Goal: Information Seeking & Learning: Learn about a topic

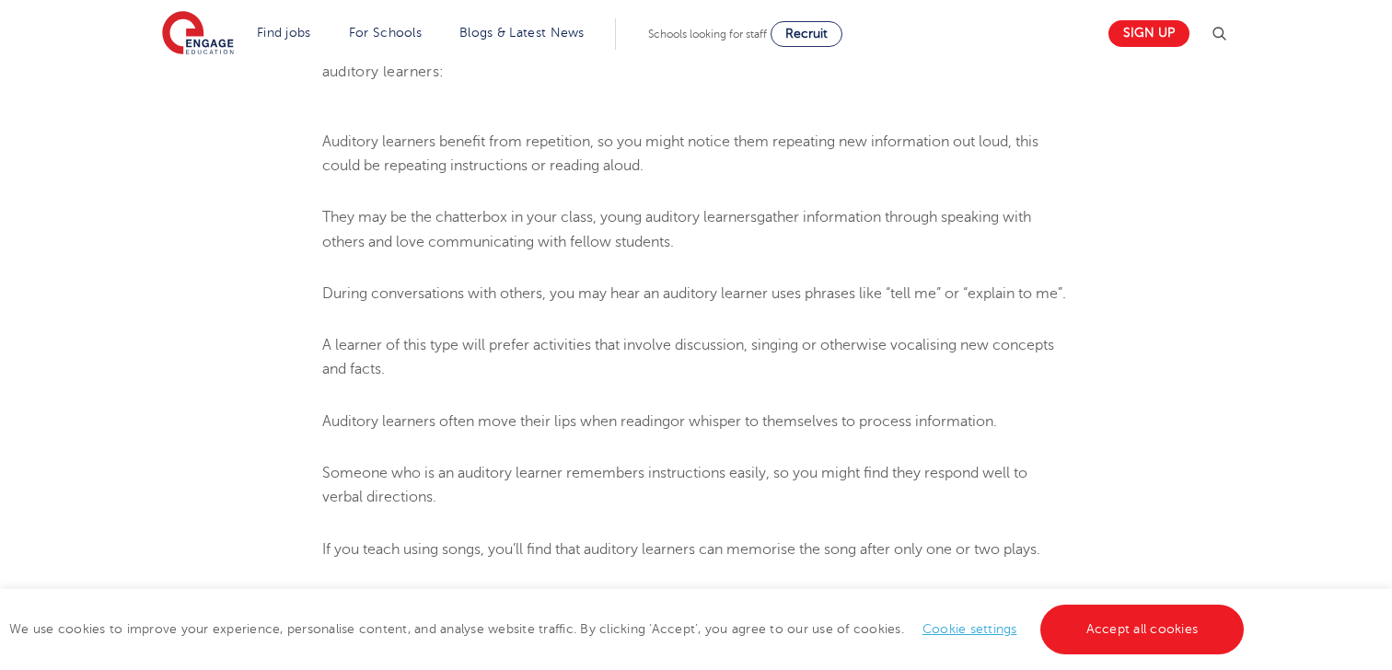
scroll to position [2310, 0]
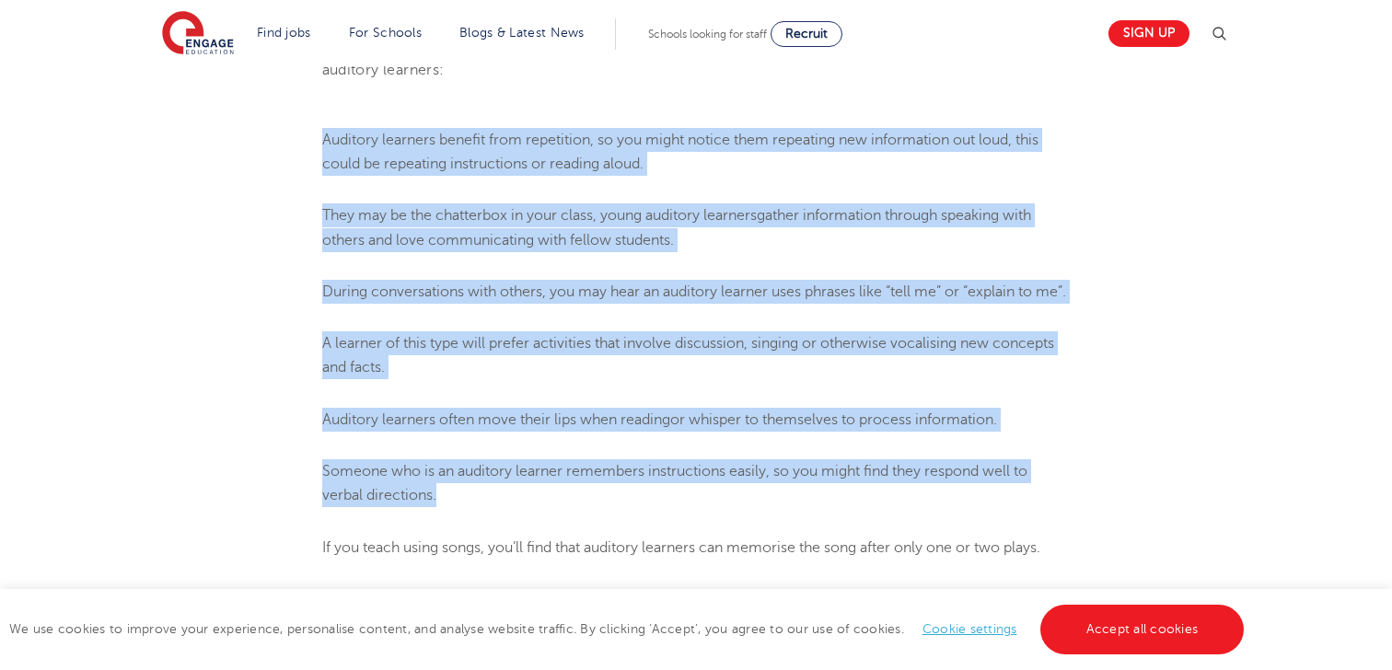
drag, startPoint x: 324, startPoint y: 138, endPoint x: 599, endPoint y: 544, distance: 490.6
click at [599, 544] on ol "Auditory learners benefit from repetition, so you might notice them repeating n…" at bounding box center [696, 382] width 749 height 508
copy ol "Auditory learners benefit from repetition, so you might notice them repeating n…"
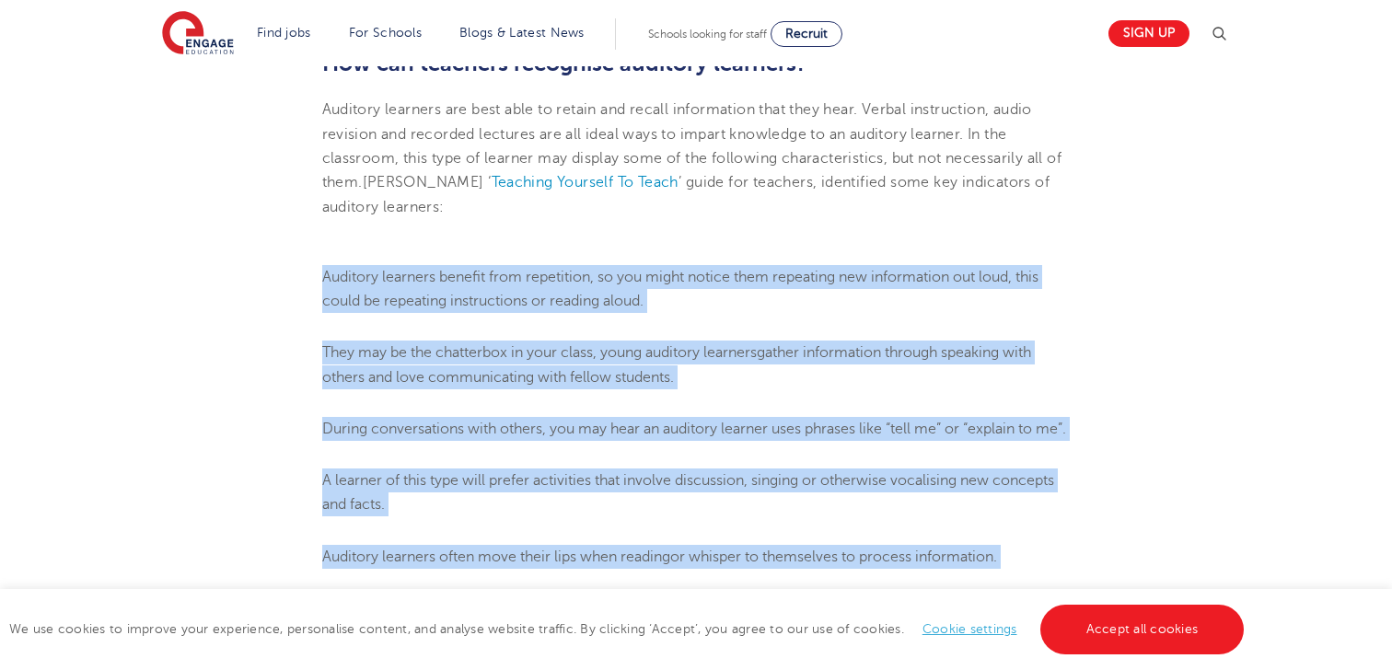
scroll to position [2166, 0]
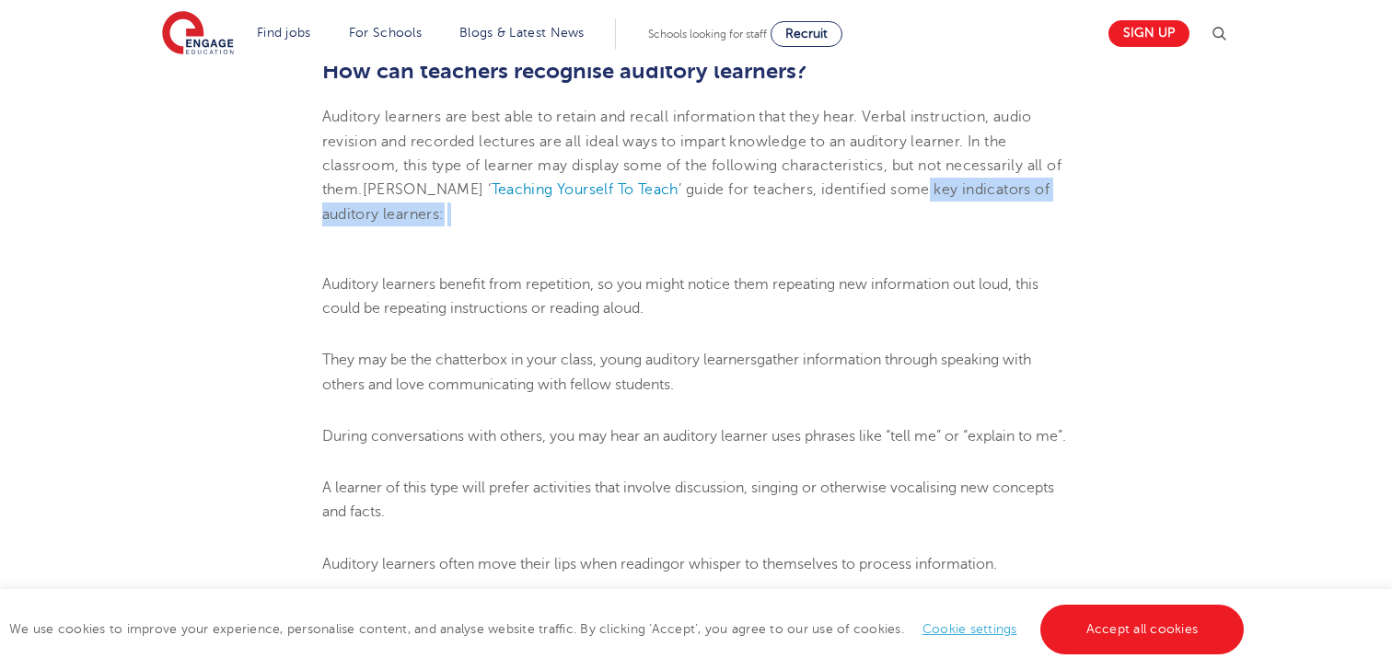
drag, startPoint x: 916, startPoint y: 190, endPoint x: 915, endPoint y: 215, distance: 24.9
click at [915, 215] on p "Auditory learners are best able to retain and recall information that they hear…" at bounding box center [696, 165] width 749 height 121
copy p "key indicators of auditory learners:"
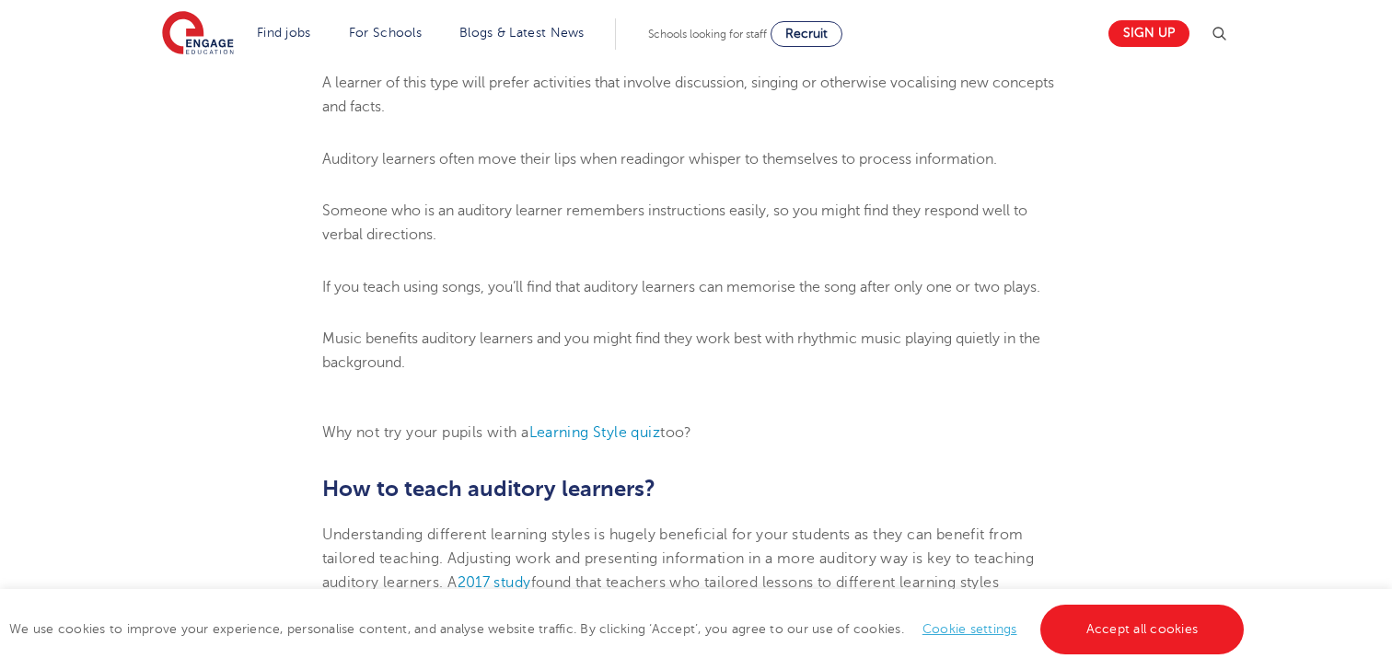
scroll to position [2564, 0]
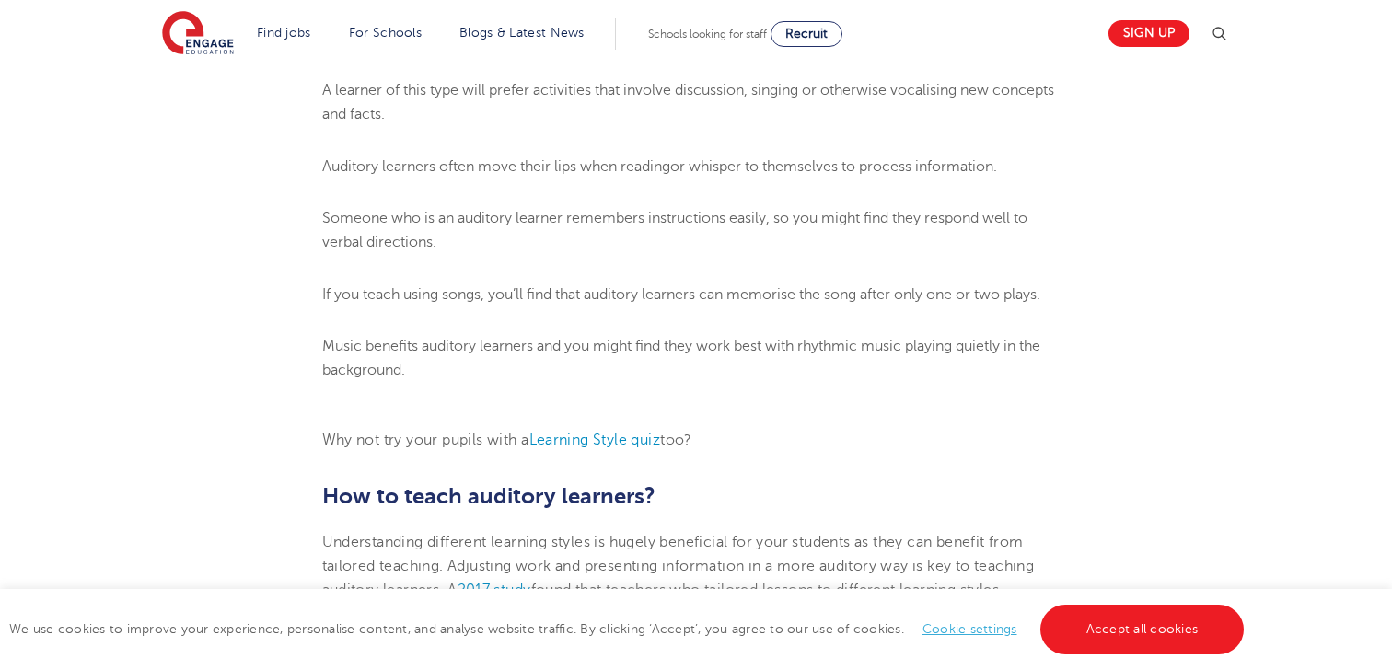
click at [439, 255] on li "Someone who is an auditory learner remembers instructions easily, so you might …" at bounding box center [696, 230] width 749 height 49
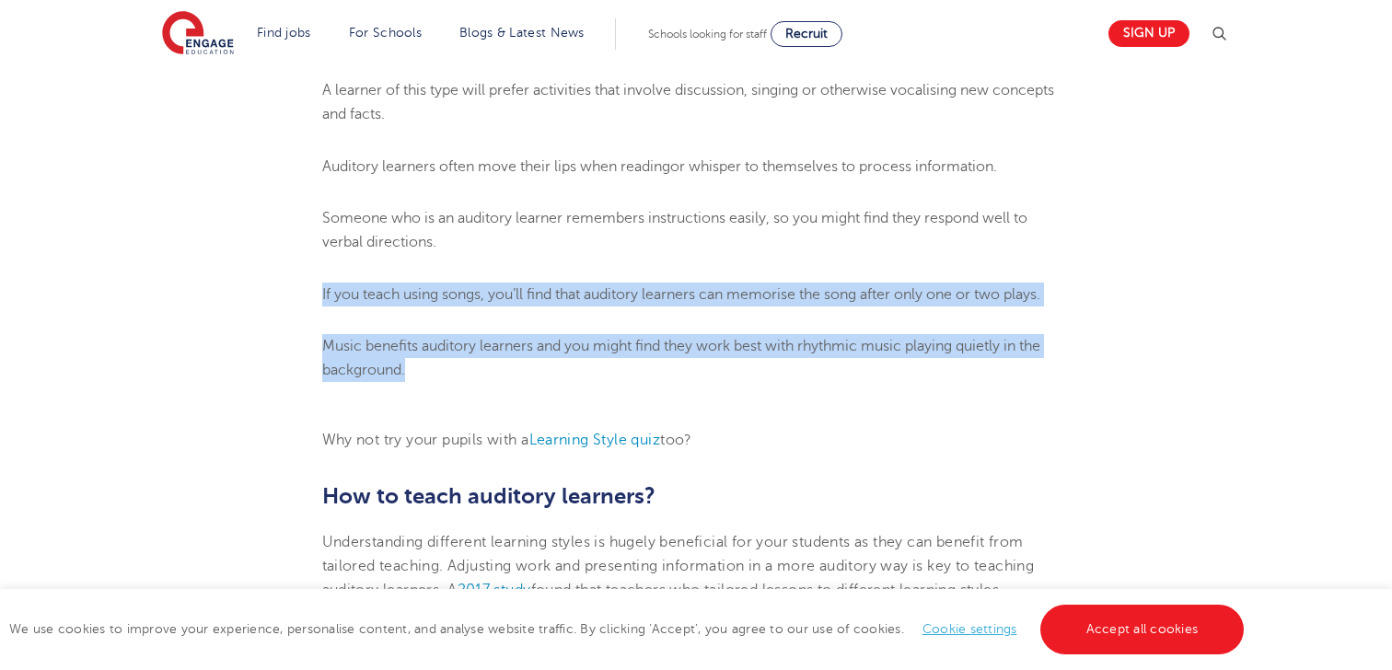
drag, startPoint x: 320, startPoint y: 320, endPoint x: 434, endPoint y: 408, distance: 143.8
click at [434, 408] on section "[DATE] How To Teach Auditory Learners An individual’s learning style is their n…" at bounding box center [696, 332] width 1117 height 4774
copy ol "If you teach using songs, you’ll find that auditory learners can memorise the s…"
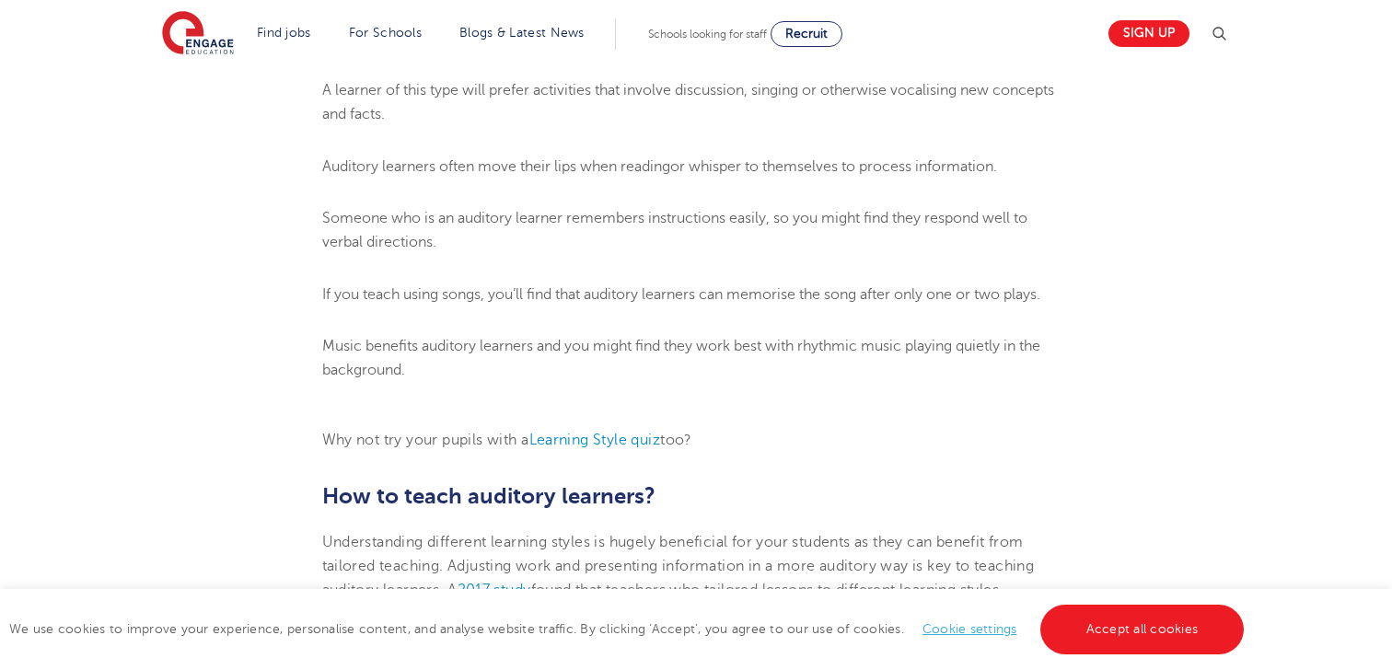
click at [762, 383] on li "Music benefits auditory learners and you might find they work best with rhythmi…" at bounding box center [696, 358] width 749 height 49
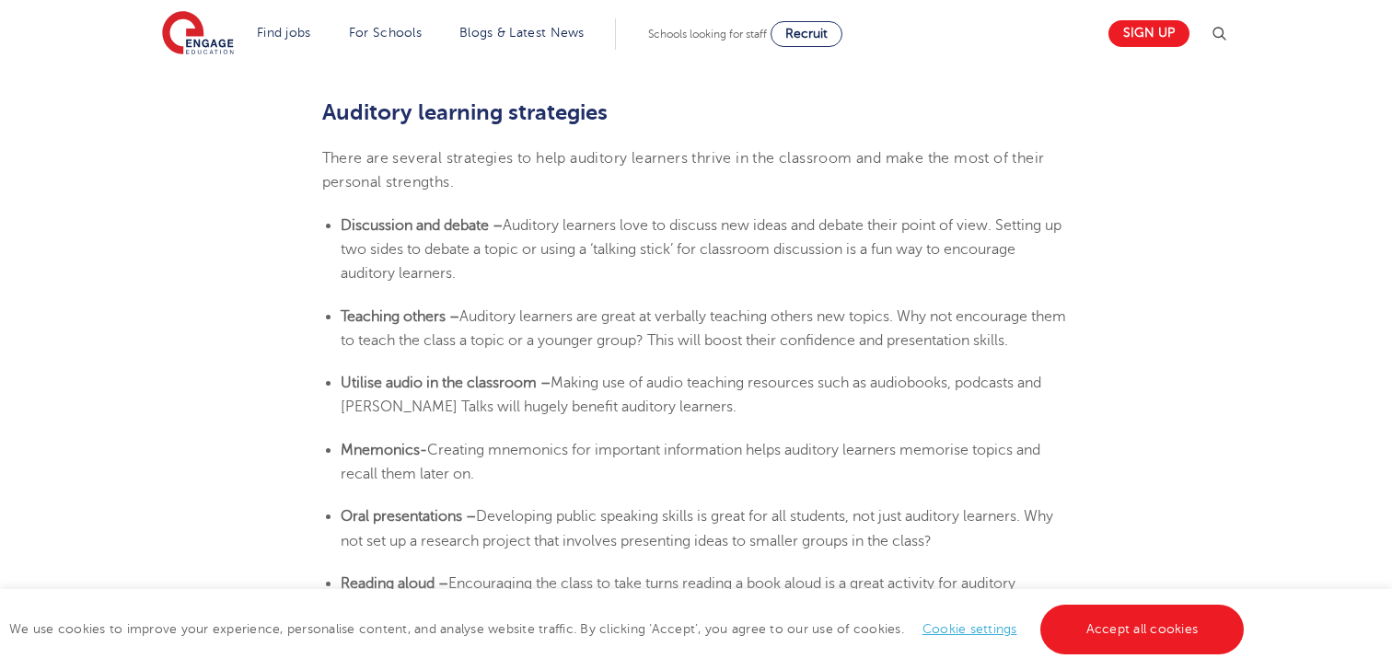
scroll to position [3121, 0]
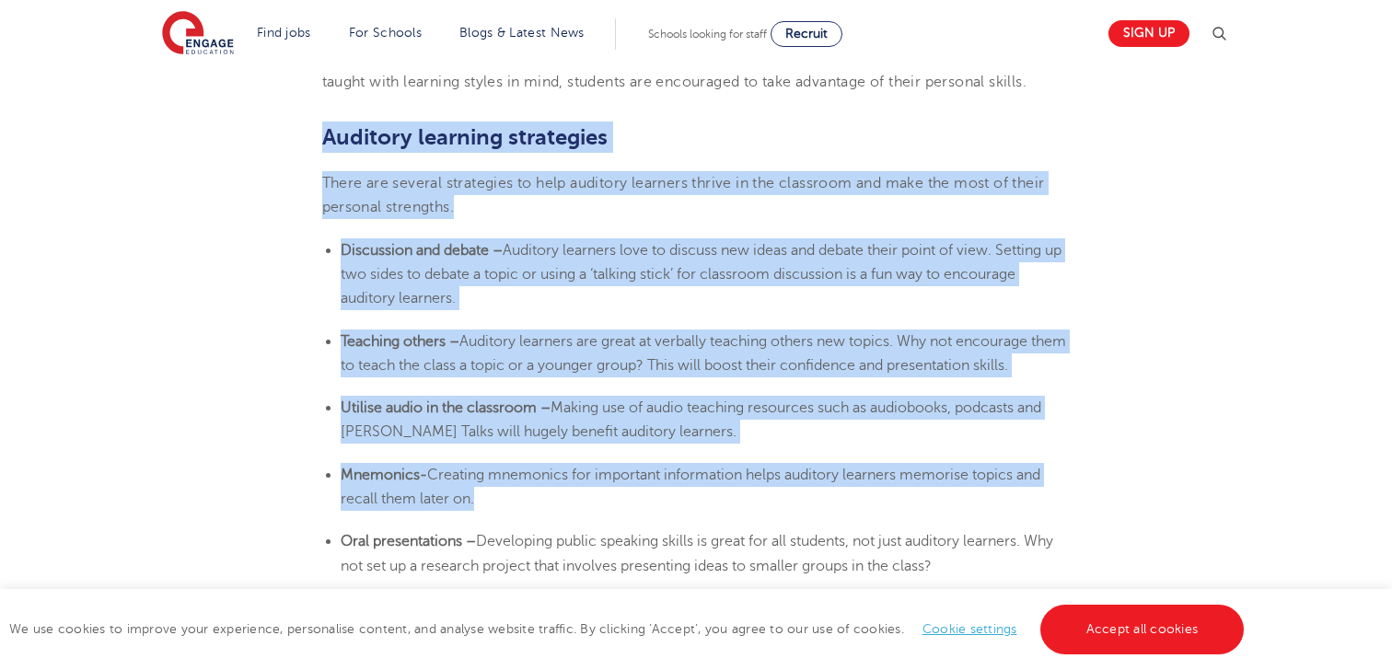
drag, startPoint x: 319, startPoint y: 162, endPoint x: 624, endPoint y: 542, distance: 487.9
copy section "Auditory learning strategies There are several strategies to help auditory lear…"
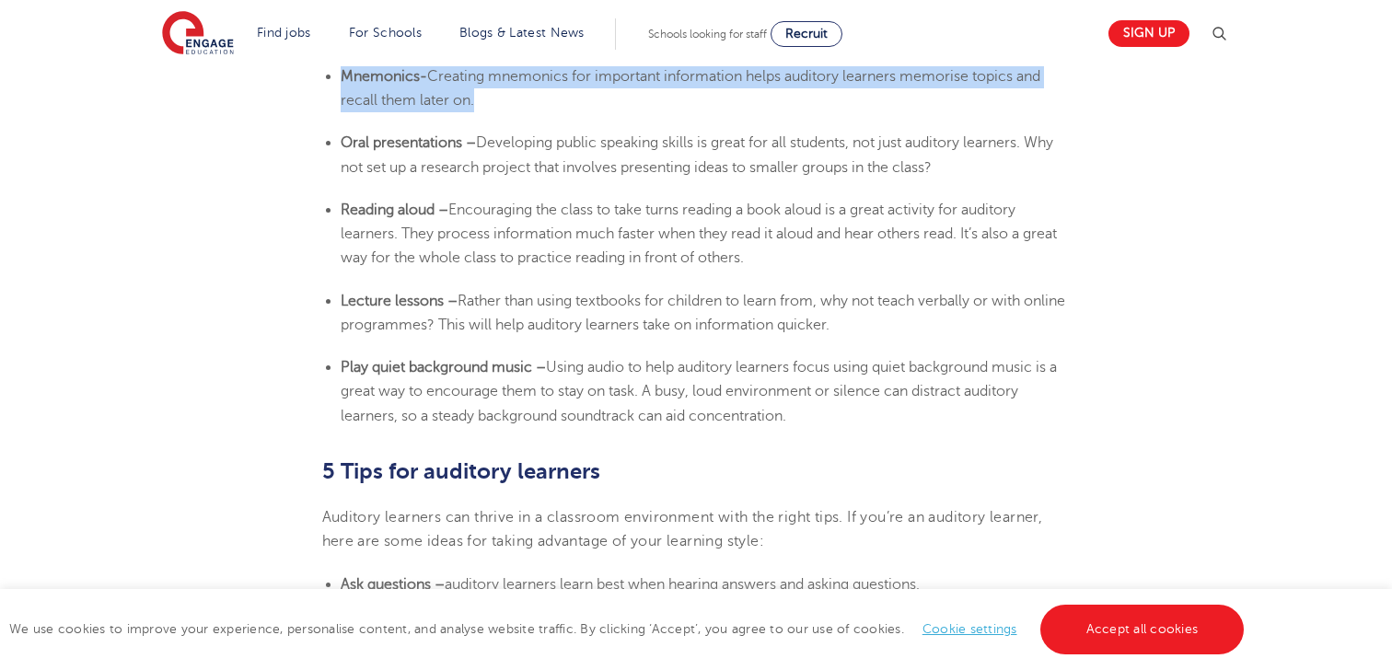
scroll to position [3531, 0]
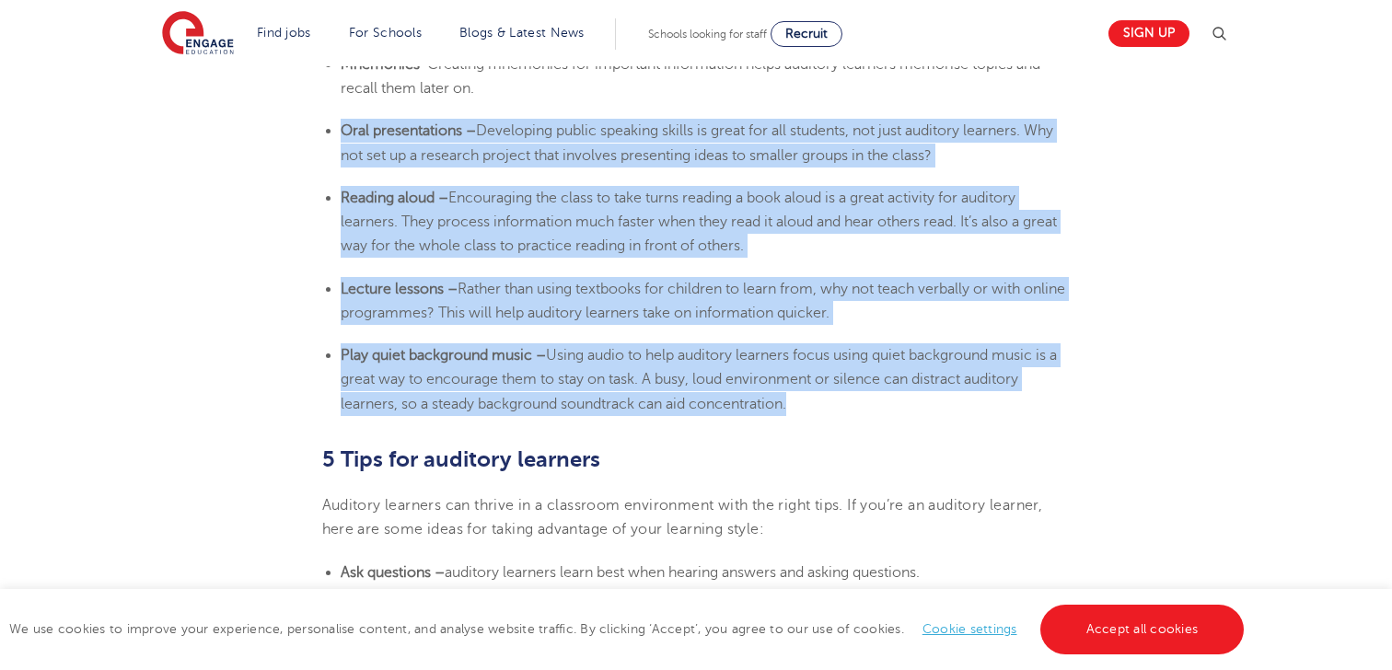
drag, startPoint x: 340, startPoint y: 155, endPoint x: 821, endPoint y: 428, distance: 553.8
copy section "Oral presentations – Developing public speaking skills is great for all student…"
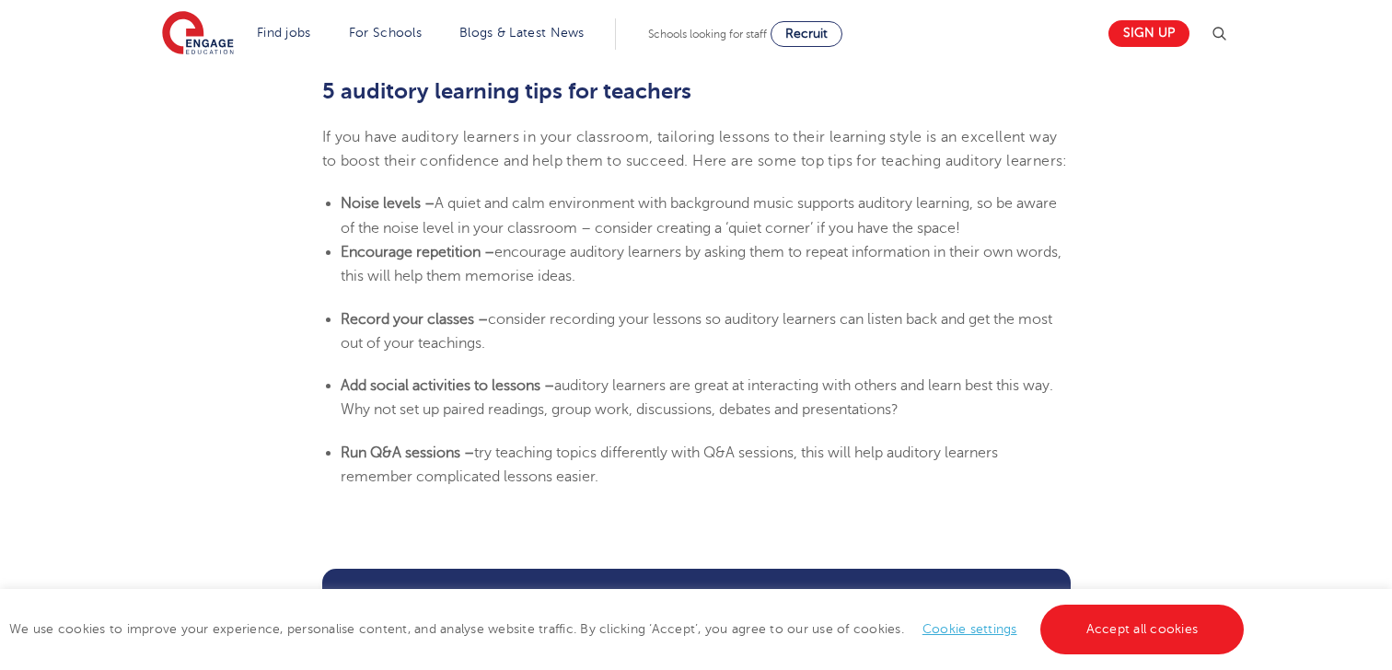
scroll to position [4309, 0]
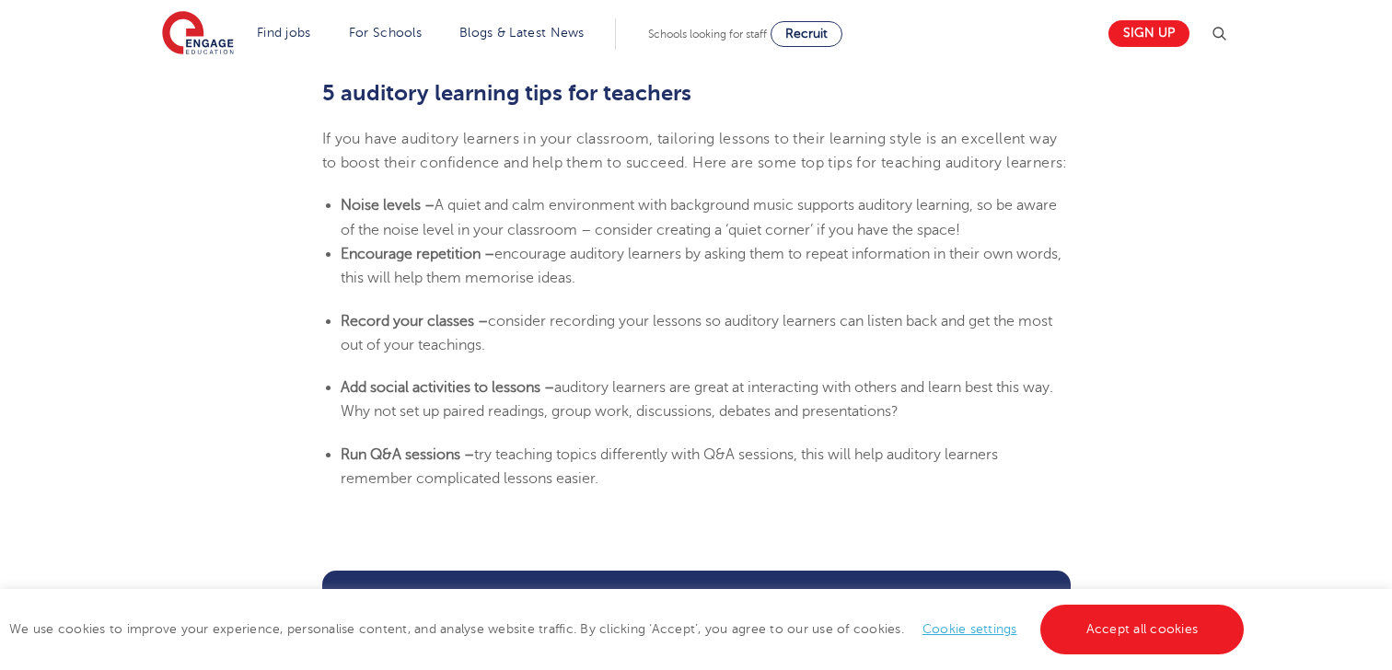
drag, startPoint x: 649, startPoint y: 528, endPoint x: 291, endPoint y: 110, distance: 549.8
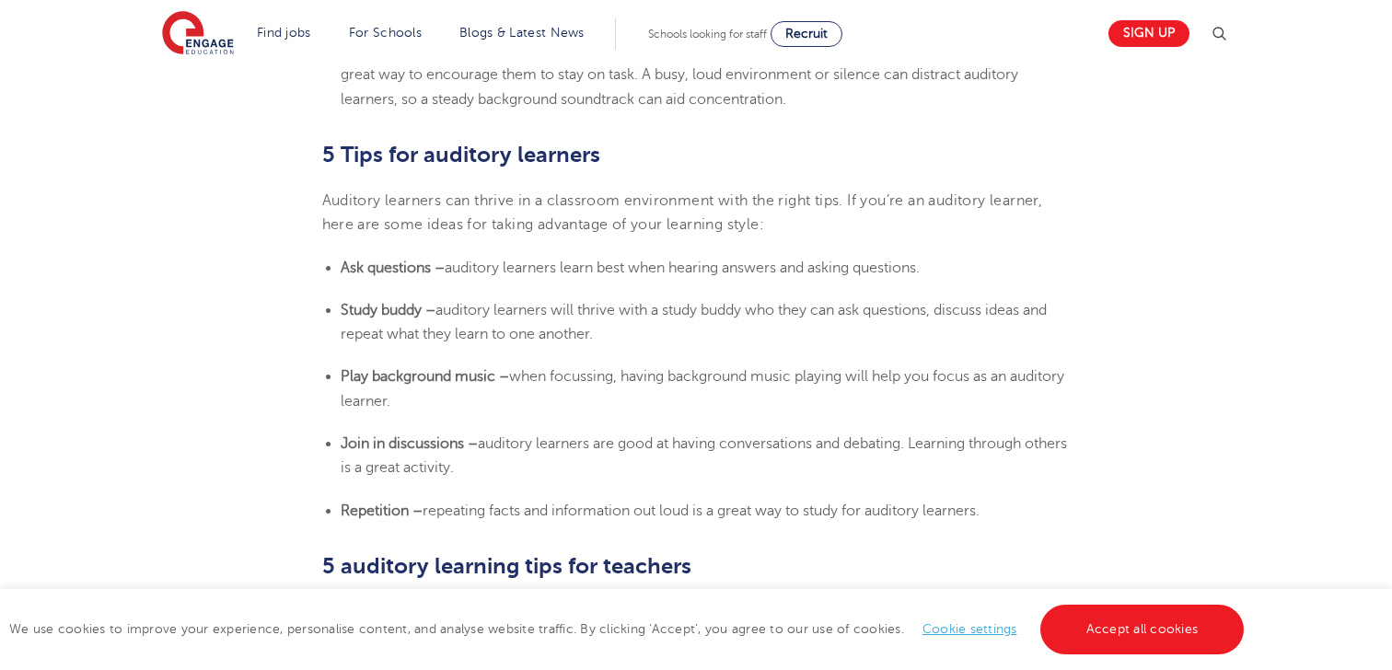
scroll to position [3825, 0]
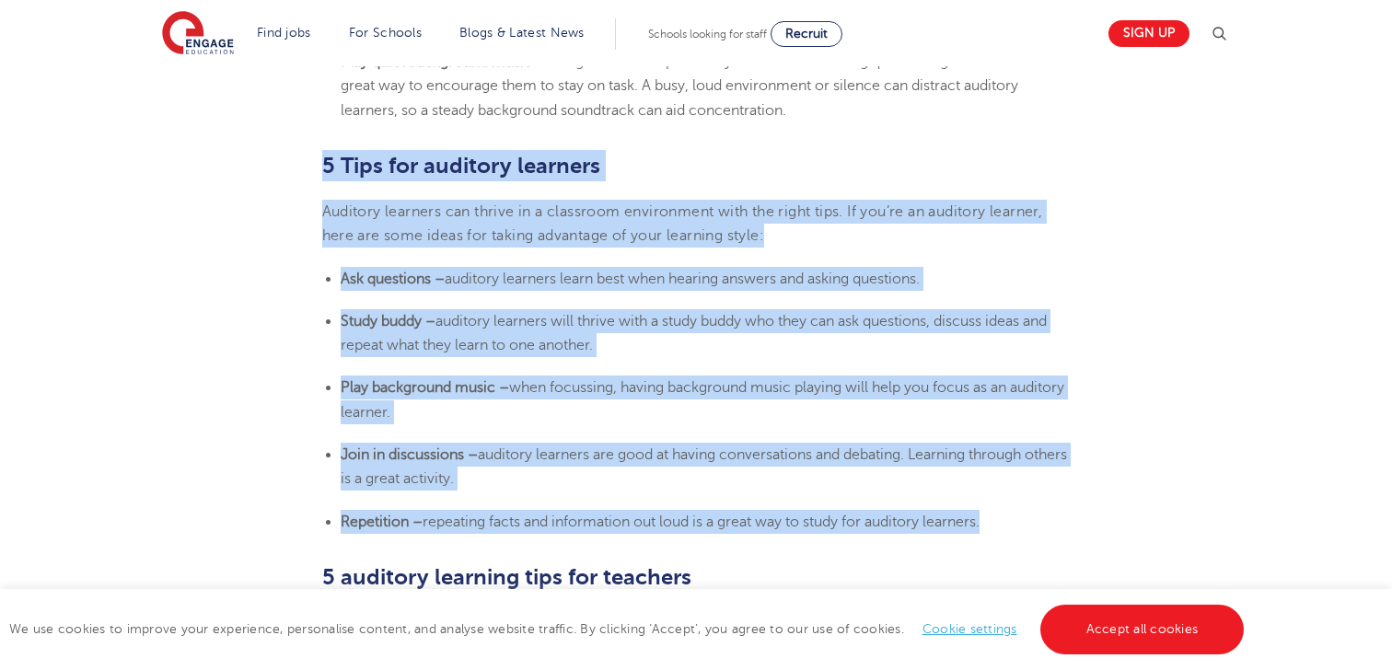
drag, startPoint x: 313, startPoint y: 182, endPoint x: 436, endPoint y: 563, distance: 399.5
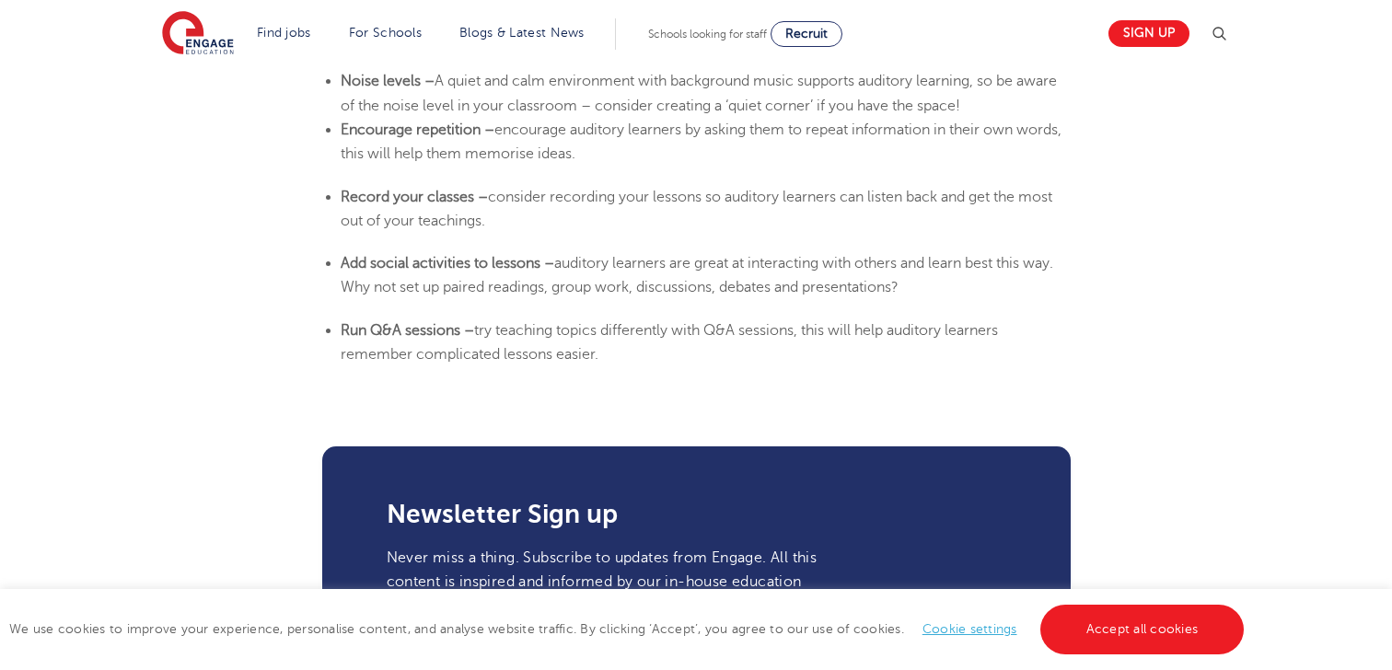
scroll to position [4429, 0]
